Goal: Information Seeking & Learning: Learn about a topic

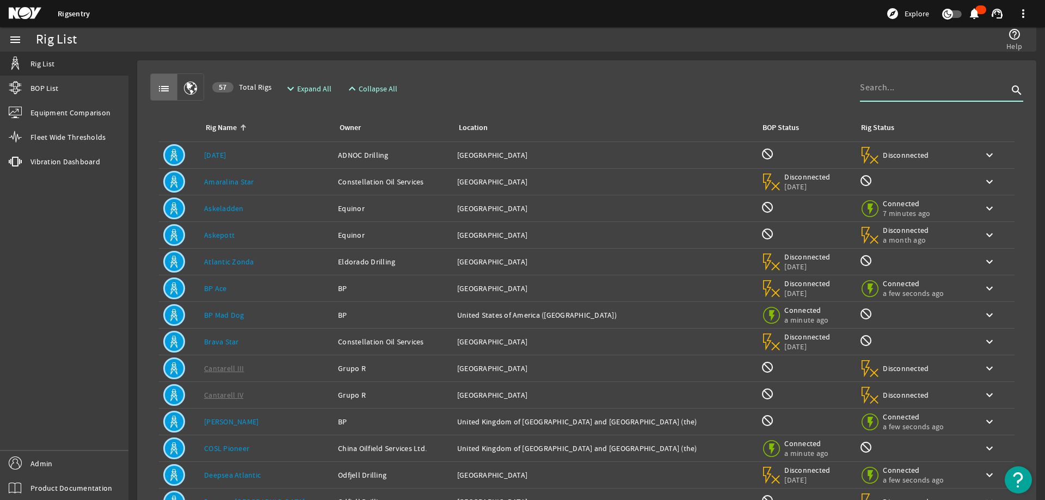
click at [890, 88] on input at bounding box center [934, 87] width 148 height 13
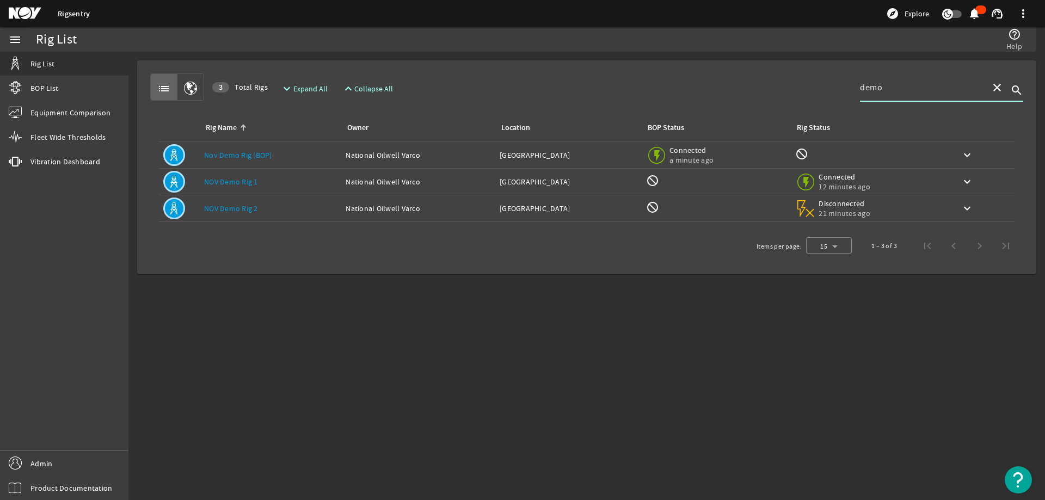
type input "demo"
click at [250, 181] on link "NOV Demo Rig 1" at bounding box center [231, 182] width 54 height 10
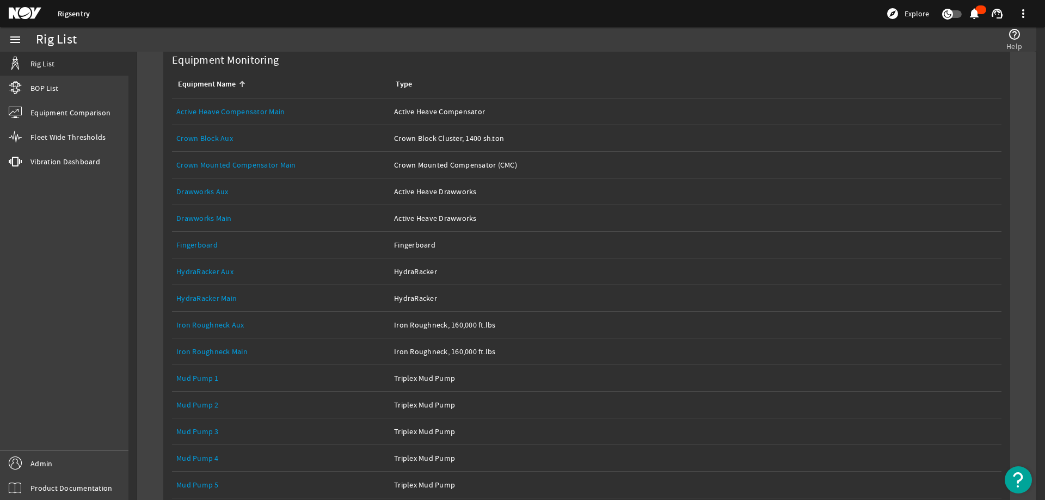
scroll to position [163, 0]
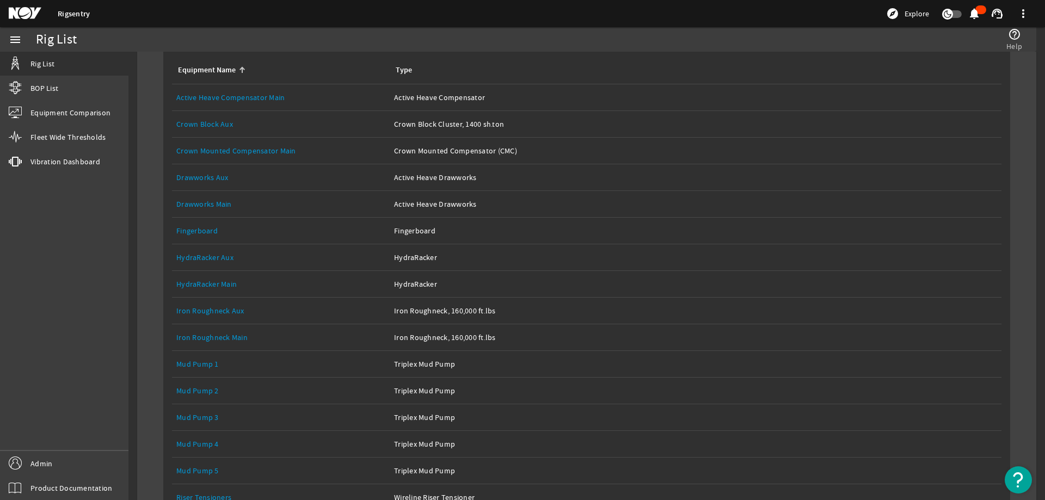
click at [205, 367] on link "Mud Pump 1" at bounding box center [197, 364] width 42 height 10
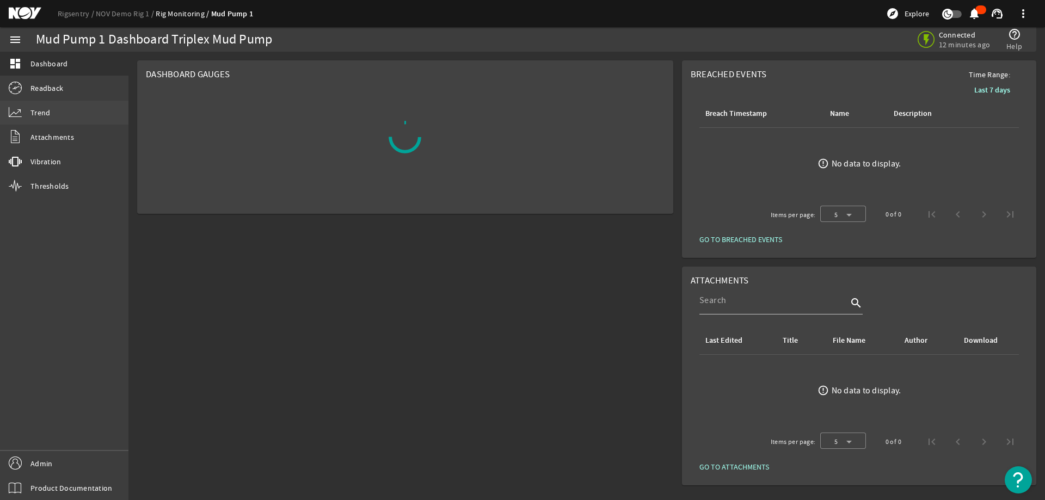
click at [63, 109] on link "Trend" at bounding box center [64, 113] width 128 height 24
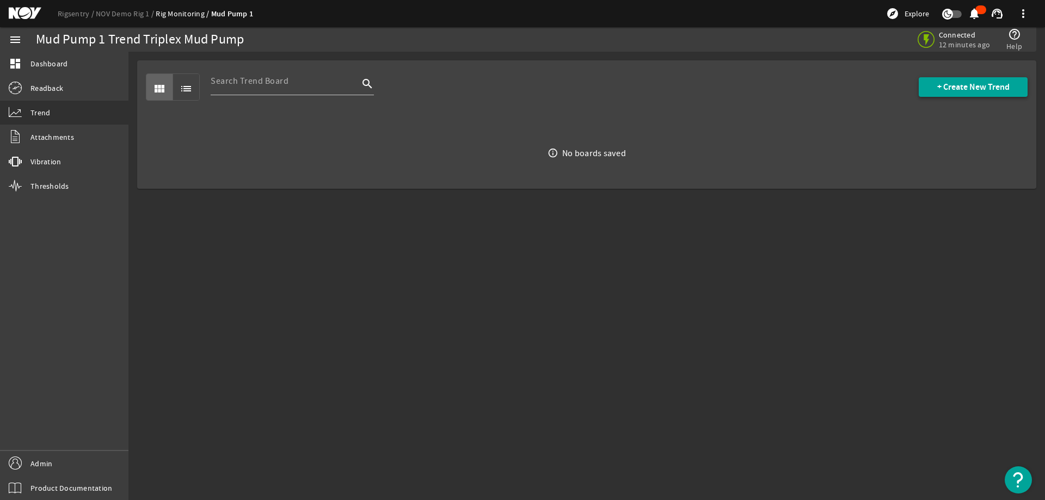
click at [972, 82] on span "+ Create New Trend" at bounding box center [973, 87] width 72 height 11
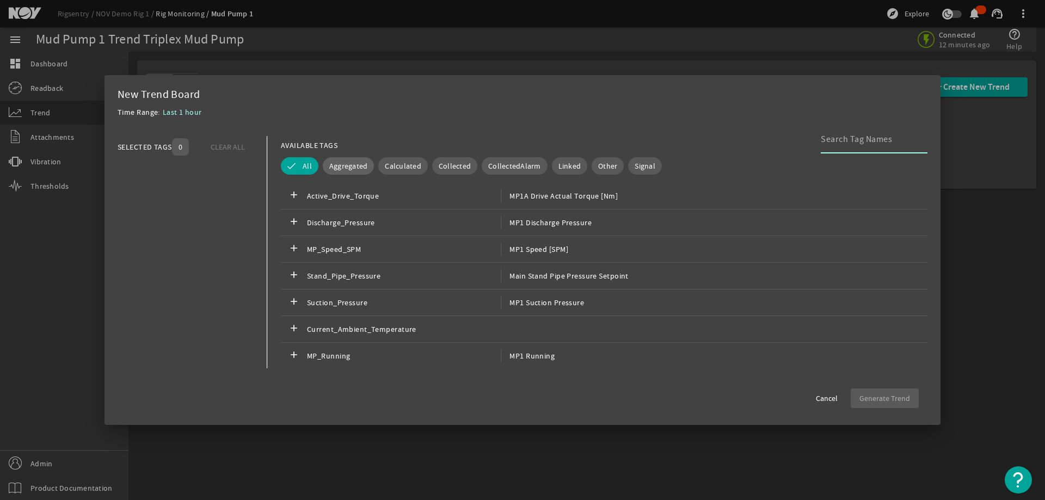
click at [352, 171] on span "Aggregated" at bounding box center [348, 166] width 39 height 11
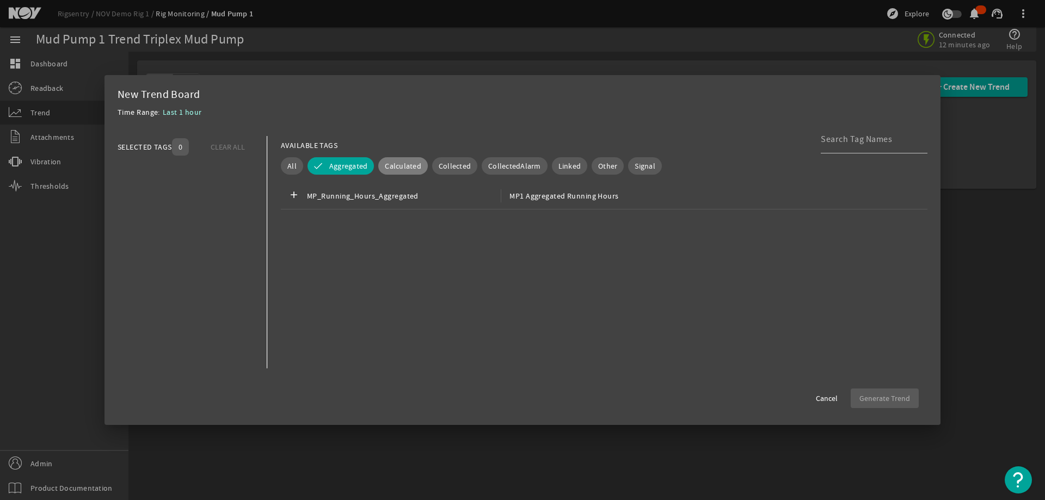
click at [402, 164] on span "Calculated" at bounding box center [403, 166] width 36 height 11
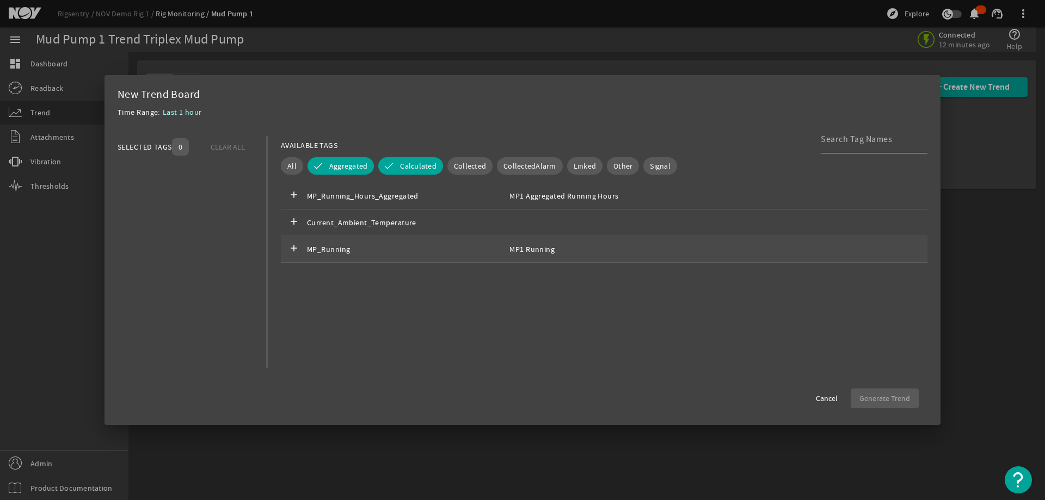
click at [352, 248] on span "MP_Running" at bounding box center [404, 249] width 194 height 13
click at [367, 198] on span "MP_Running_Hours_Aggregated" at bounding box center [404, 195] width 194 height 13
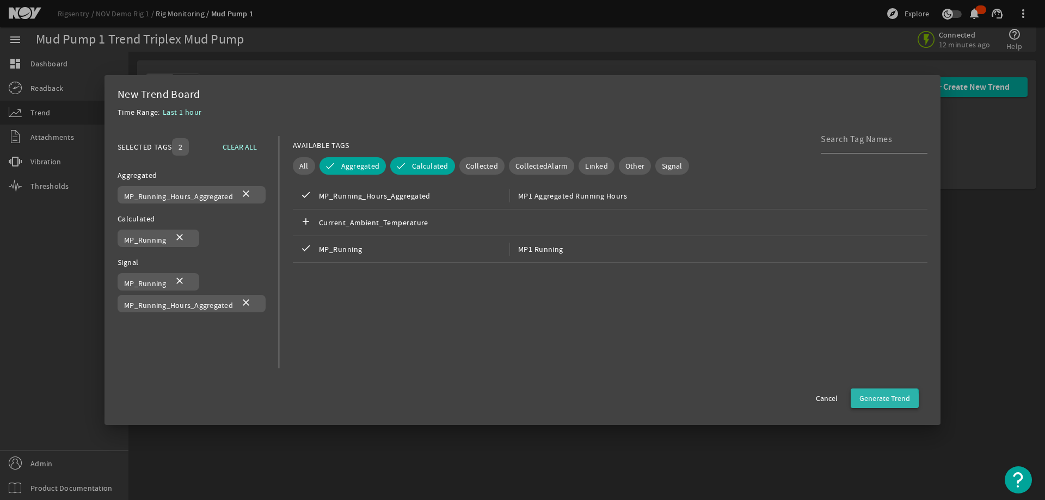
click at [885, 401] on span "Generate Trend" at bounding box center [884, 398] width 51 height 11
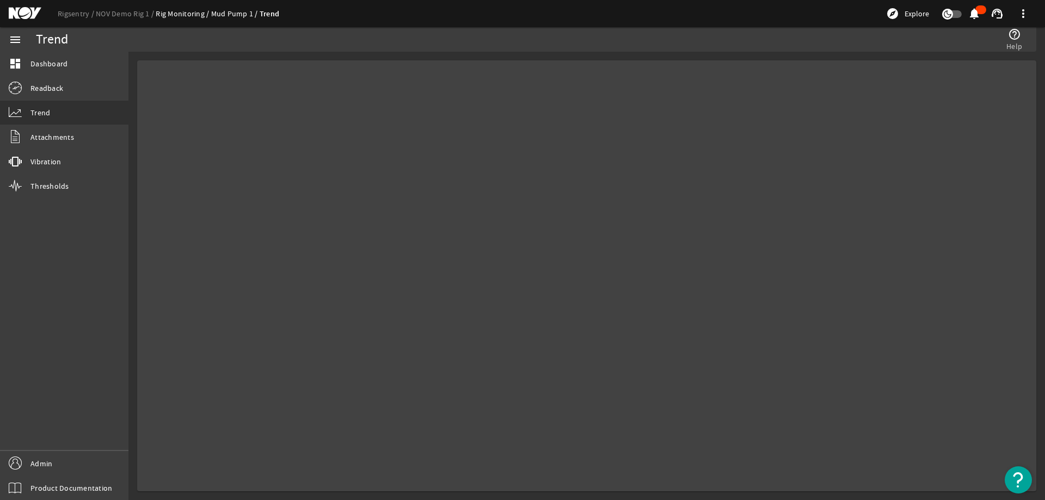
select select "ALL"
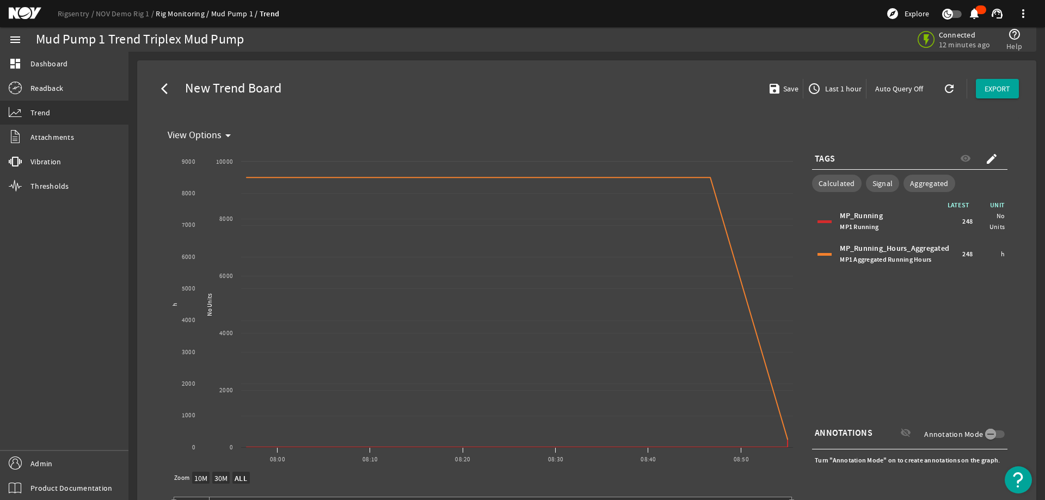
click at [570, 99] on div "arrow_back_ios New Trend Board save Save access_time Last 1 hour Auto Query Off…" at bounding box center [587, 88] width 882 height 39
click at [545, 98] on div "arrow_back_ios New Trend Board save Save access_time Last 1 hour Auto Query Off…" at bounding box center [587, 88] width 882 height 39
click at [932, 308] on div "LATEST UNIT MP_Running MP1 Running 248 No Units MP_Running_Hours_Aggregated MP1…" at bounding box center [909, 309] width 195 height 218
click at [946, 305] on div "LATEST UNIT MP_Running MP1 Running 248 No Units MP_Running_Hours_Aggregated MP1…" at bounding box center [909, 309] width 195 height 218
click at [629, 79] on div "arrow_back_ios New Trend Board save Save access_time Last 1 hour Auto Query Off…" at bounding box center [587, 88] width 882 height 39
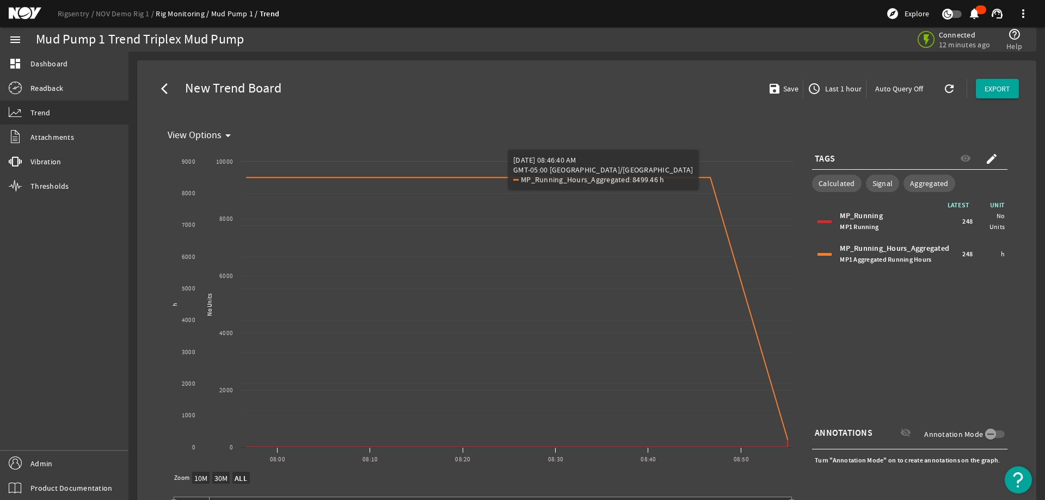
click at [480, 119] on mat-card "View Options arrow_drop_down Created with Highcharts 11.1.0 No Units h New Grap…" at bounding box center [587, 331] width 864 height 429
click at [985, 161] on mat-icon "create" at bounding box center [991, 158] width 13 height 13
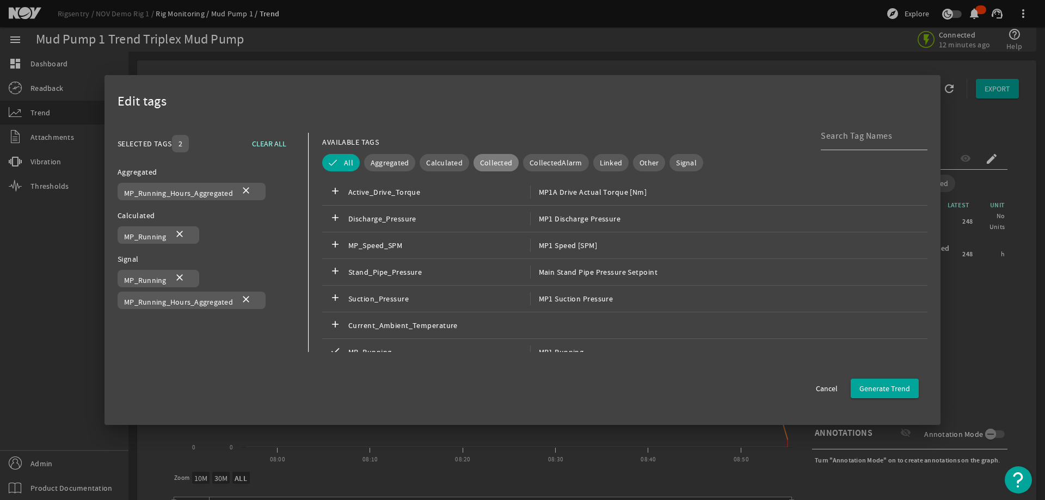
click at [488, 155] on button "Collected" at bounding box center [495, 162] width 45 height 17
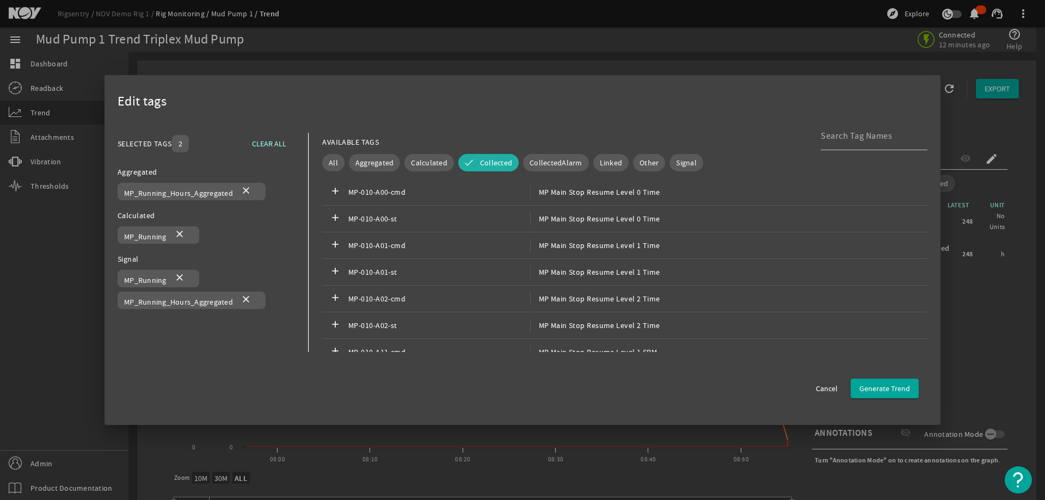
click at [644, 114] on div "Edit tags" at bounding box center [523, 101] width 810 height 27
click at [653, 116] on div "Edit tags SELECTED TAGS 2 CLEAR ALL You can select up to 10 tags. Aggregated MP…" at bounding box center [522, 250] width 836 height 350
click at [811, 138] on div "AVAILABLE TAGS" at bounding box center [624, 142] width 605 height 19
click at [821, 137] on input at bounding box center [870, 136] width 98 height 13
click at [818, 394] on span "Cancel" at bounding box center [827, 388] width 22 height 11
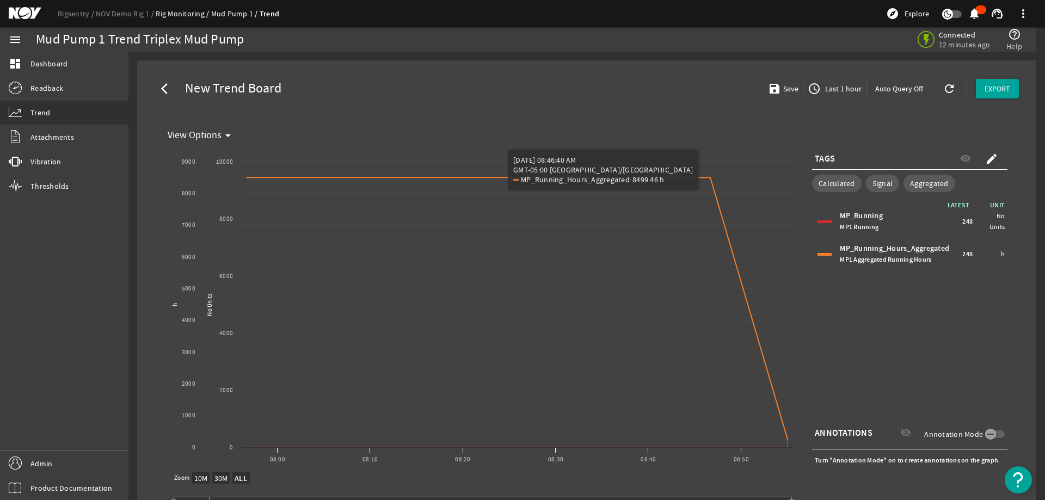
click at [656, 76] on div "arrow_back_ios New Trend Board save Save access_time Last 1 hour Auto Query Off…" at bounding box center [587, 88] width 882 height 39
click at [1032, 265] on rigsentry-mat-card "arrow_back_ios New Trend Board save Save access_time Last 1 hour Auto Query Off…" at bounding box center [586, 312] width 916 height 520
click at [970, 304] on div "LATEST UNIT MP_Running MP1 Running 248 No Units MP_Running_Hours_Aggregated MP1…" at bounding box center [909, 309] width 195 height 218
click at [578, 77] on div "arrow_back_ios New Trend Board save Save access_time Last 1 hour Auto Query Off…" at bounding box center [587, 88] width 882 height 39
click at [652, 82] on div "arrow_back_ios New Trend Board save Save access_time Last 1 hour Auto Query Off…" at bounding box center [587, 88] width 882 height 39
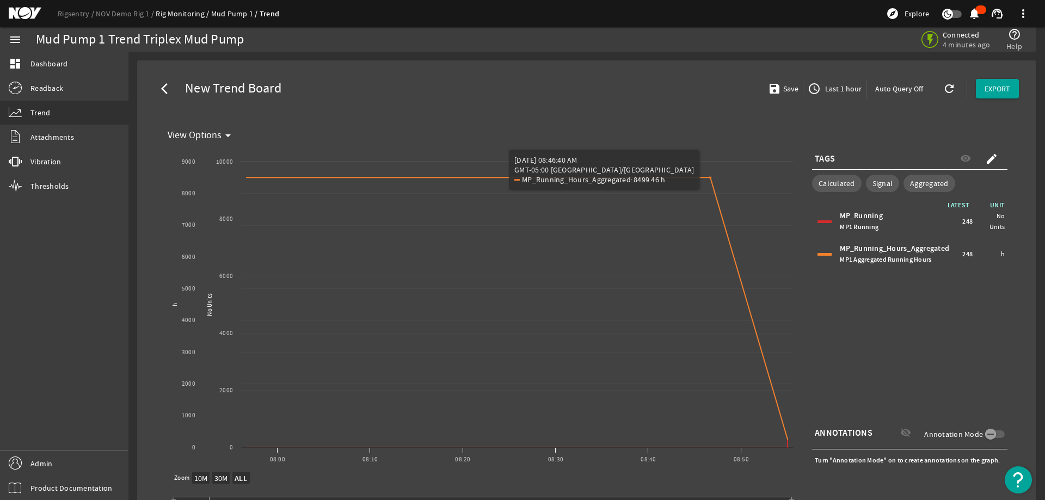
click at [519, 87] on div "arrow_back_ios New Trend Board save Save access_time Last 1 hour Auto Query Off…" at bounding box center [587, 88] width 882 height 39
click at [110, 13] on link "NOV Demo Rig 1" at bounding box center [126, 14] width 60 height 10
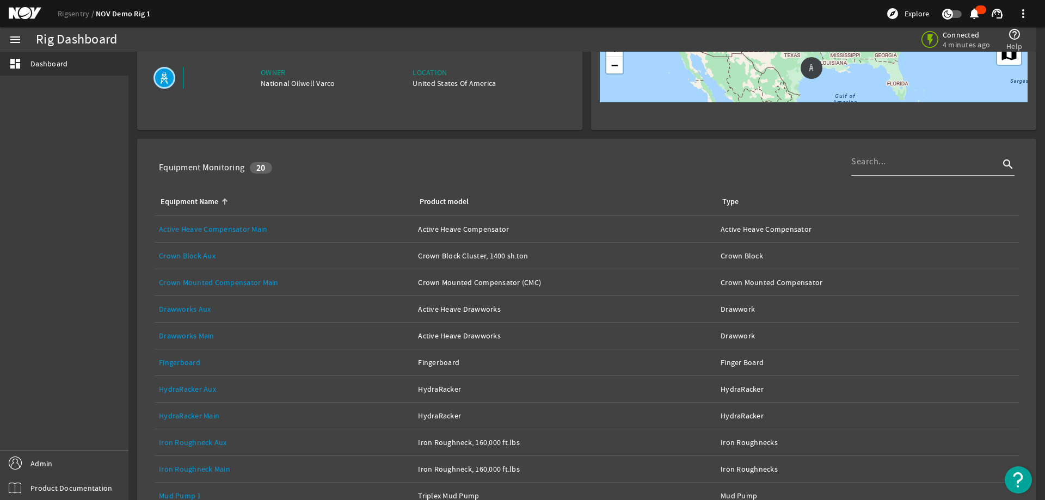
scroll to position [54, 0]
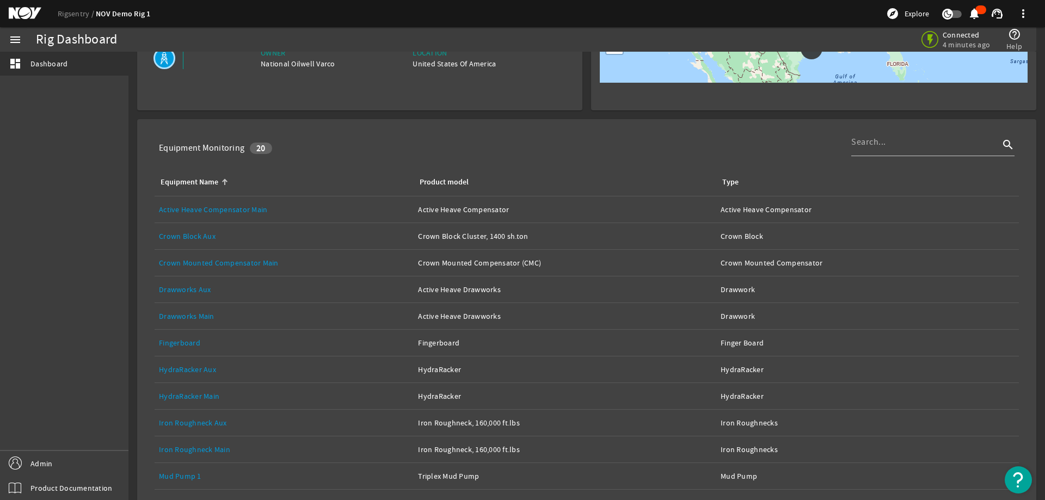
click at [204, 317] on link "Drawworks Main" at bounding box center [187, 316] width 56 height 10
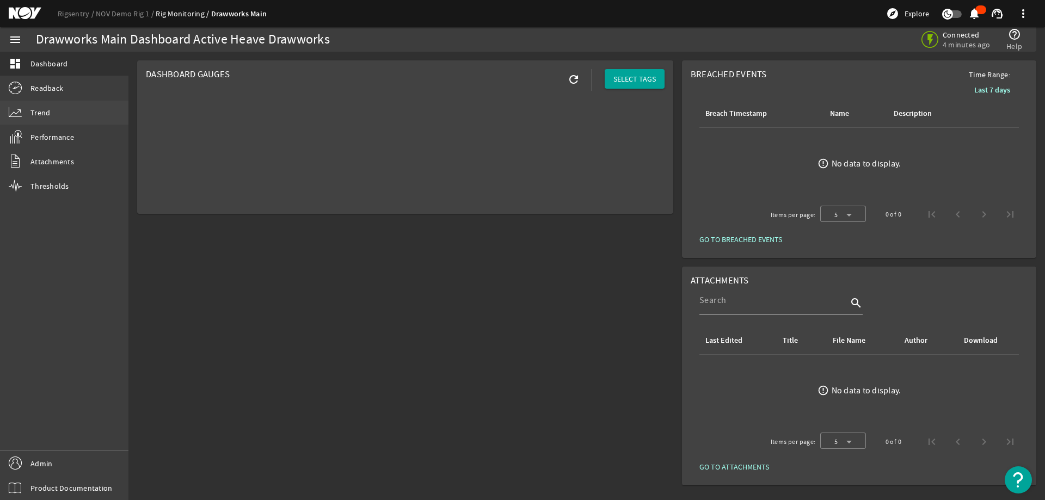
click at [66, 115] on link "Trend" at bounding box center [64, 113] width 128 height 24
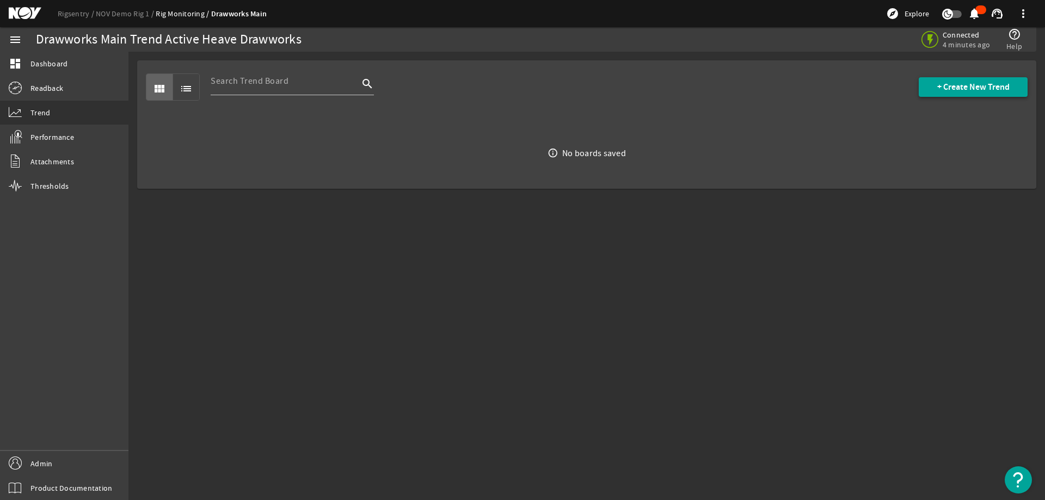
click at [982, 82] on span "+ Create New Trend" at bounding box center [973, 87] width 72 height 11
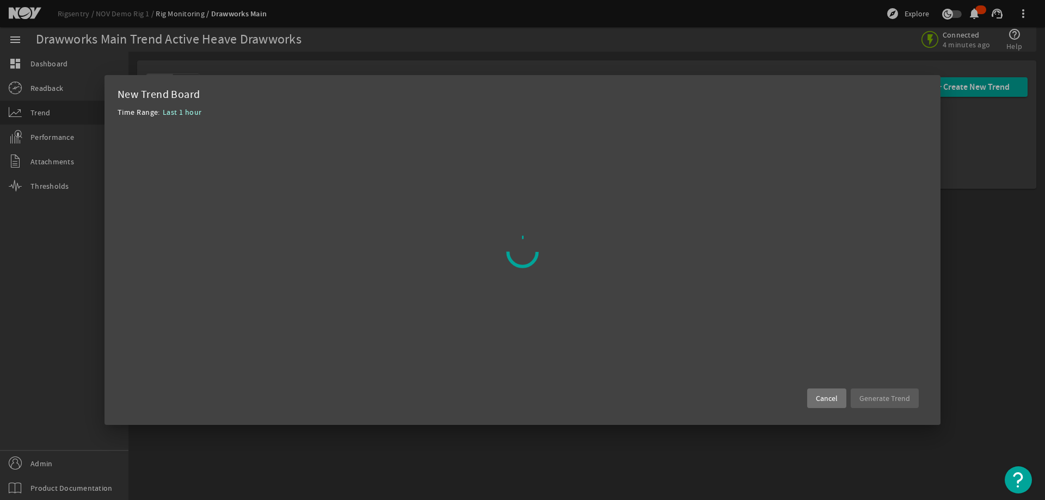
click at [713, 102] on mat-dialog-content "New Trend Board Time Range: Last 1 hour" at bounding box center [523, 106] width 810 height 37
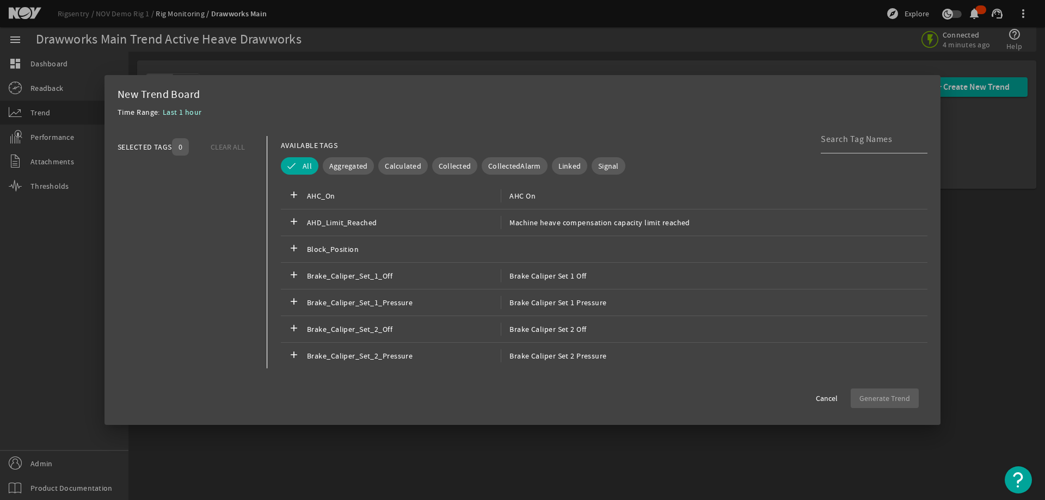
click at [357, 155] on div "AVAILABLE TAGS All Aggregated Calculated Collected CollectedAlarm Linked Signal…" at bounding box center [604, 252] width 646 height 232
click at [352, 161] on span "Aggregated" at bounding box center [348, 166] width 39 height 11
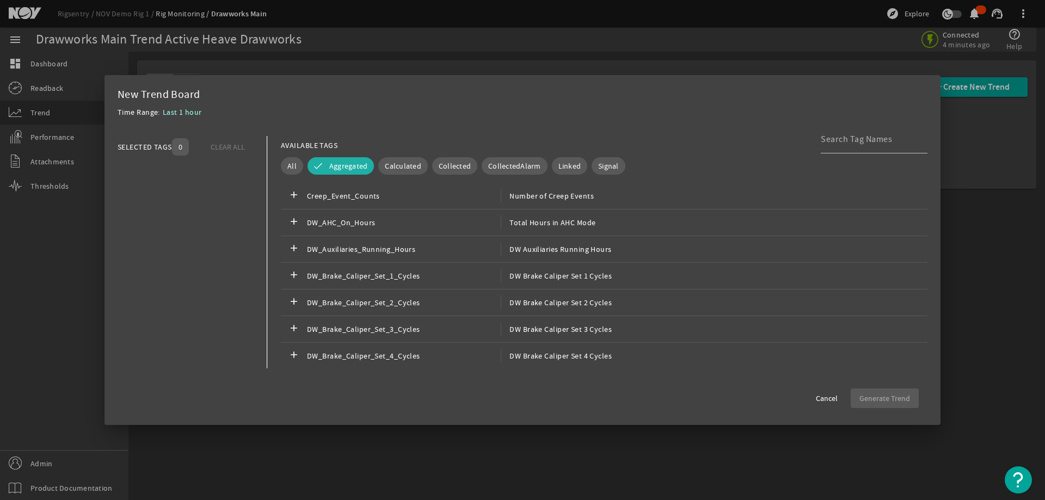
click at [585, 116] on div "Time Range: Last 1 hour" at bounding box center [523, 116] width 810 height 20
click at [871, 149] on div at bounding box center [870, 139] width 98 height 28
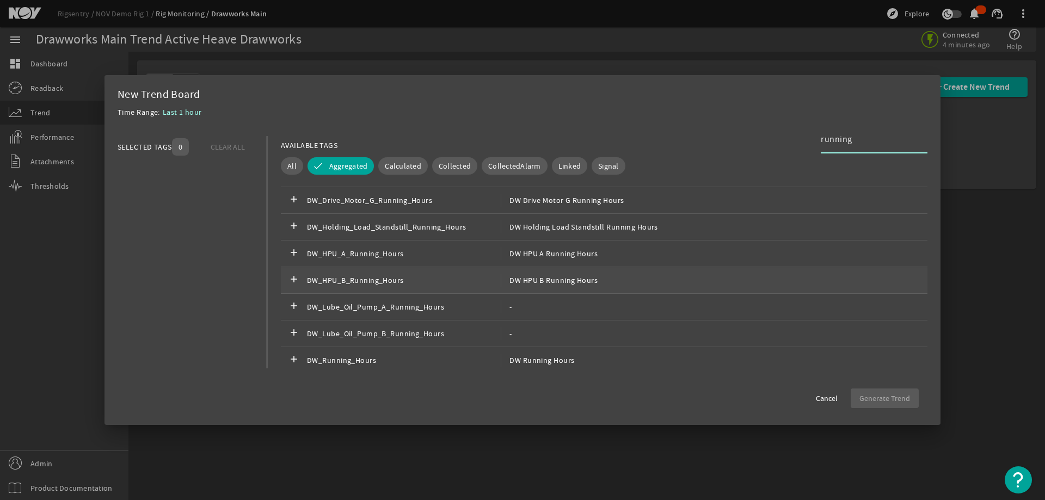
scroll to position [332, 0]
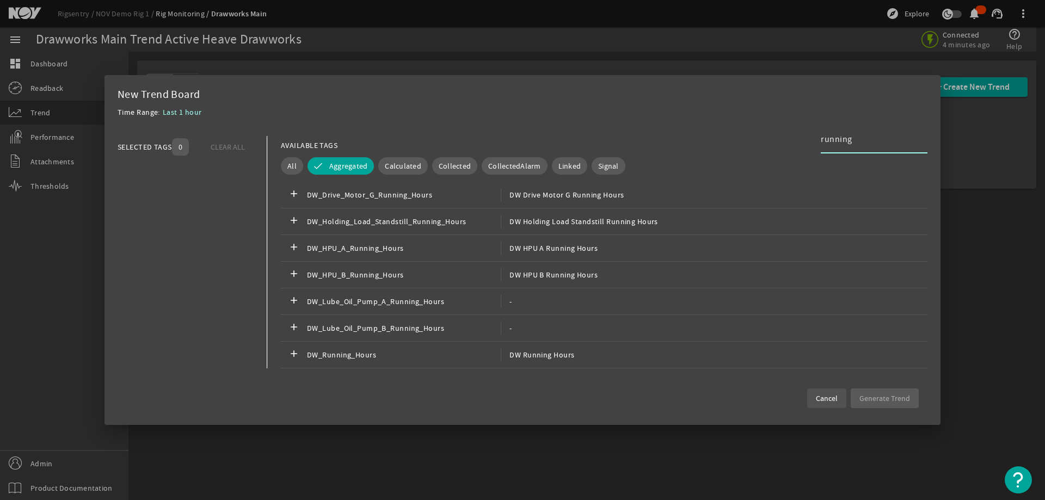
type input "running"
click at [826, 399] on span "Cancel" at bounding box center [827, 398] width 22 height 11
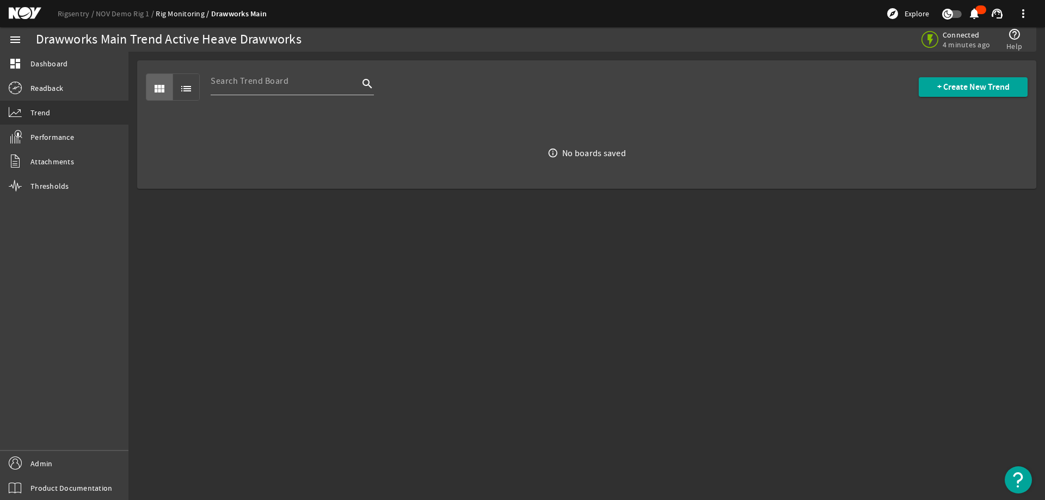
click at [451, 244] on mat-sidenav-content "Drawworks Main Trend Active Heave Drawworks Connected 4 minutes ago help_outlin…" at bounding box center [586, 276] width 916 height 448
click at [69, 14] on link "Rigsentry" at bounding box center [77, 14] width 38 height 10
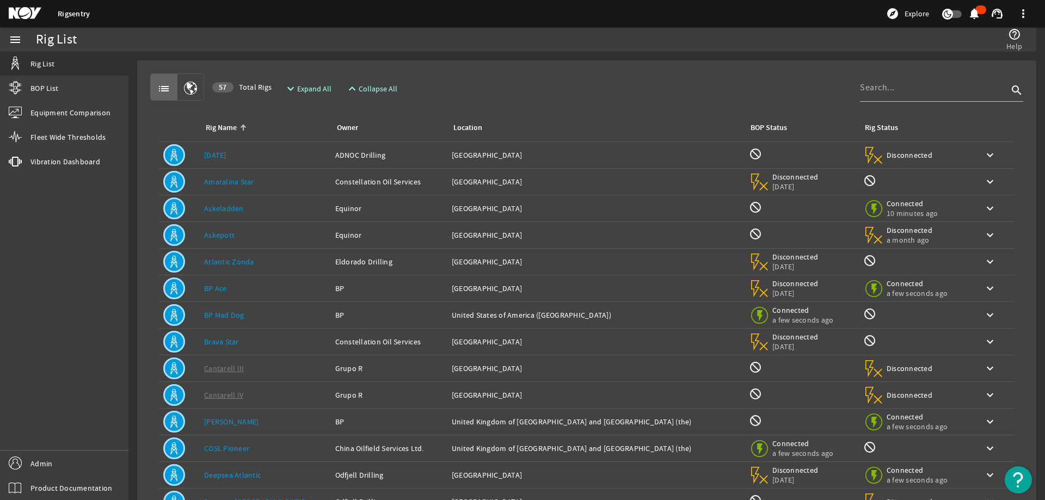
click at [736, 75] on div "list 57 Total Rigs expand_more Expand All expand_less Collapse All search" at bounding box center [586, 86] width 873 height 27
click at [693, 46] on div "help_outline Help" at bounding box center [780, 39] width 493 height 24
click at [734, 76] on div "list 57 Total Rigs expand_more Expand All expand_less Collapse All search" at bounding box center [586, 86] width 873 height 27
